Goal: Information Seeking & Learning: Learn about a topic

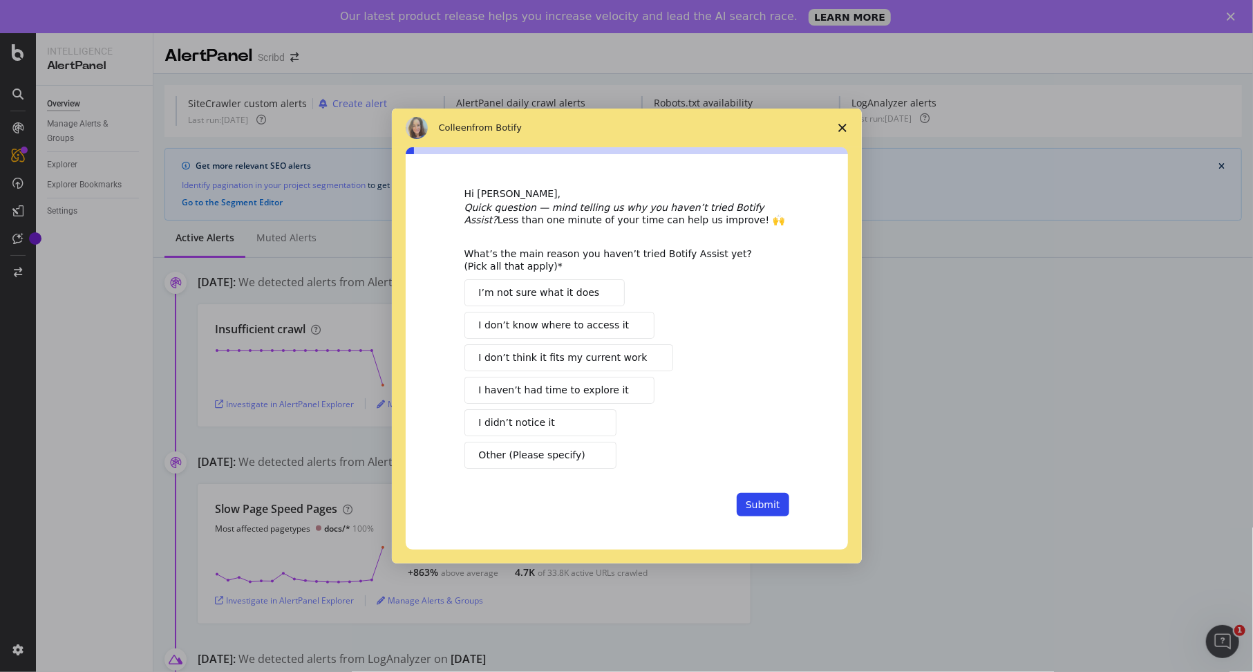
click at [846, 132] on icon "Close survey" at bounding box center [842, 128] width 8 height 8
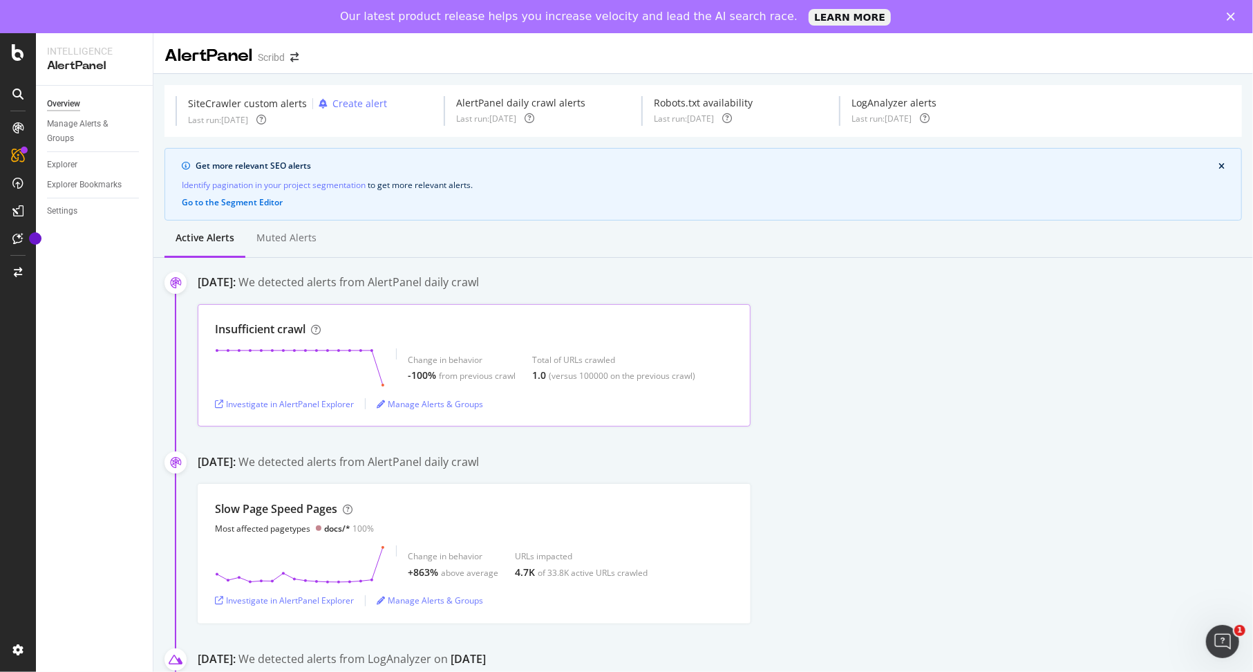
click at [357, 346] on div "Insufficient crawl Change in behavior -100% from previous crawl Total of URLs c…" at bounding box center [474, 365] width 553 height 122
click at [326, 398] on div "Investigate in AlertPanel Explorer" at bounding box center [284, 404] width 139 height 12
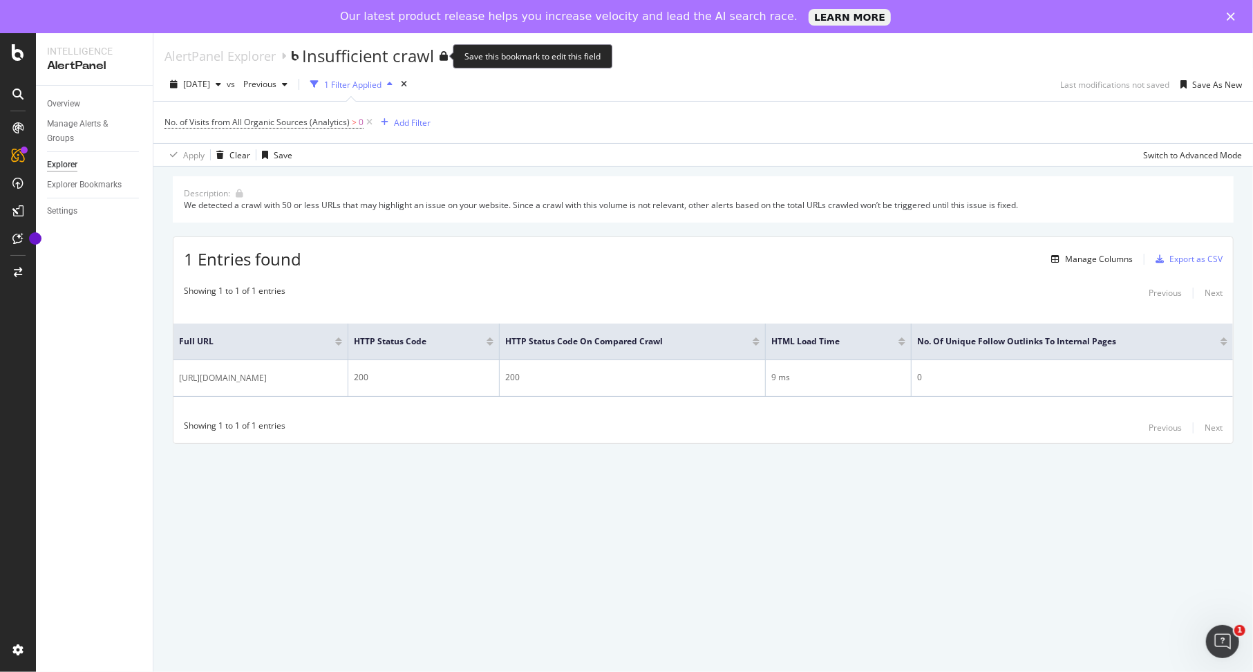
click at [415, 56] on div "Insufficient crawl" at bounding box center [368, 55] width 132 height 23
